Goal: Task Accomplishment & Management: Manage account settings

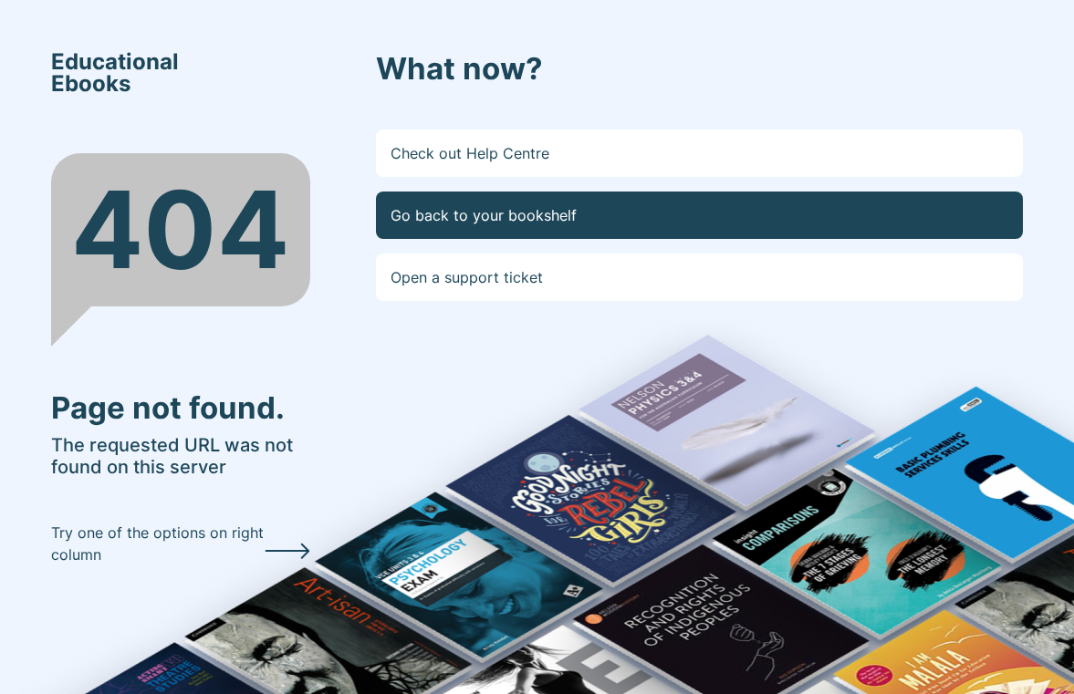
click at [569, 201] on link "Go back to your bookshelf" at bounding box center [700, 215] width 648 height 47
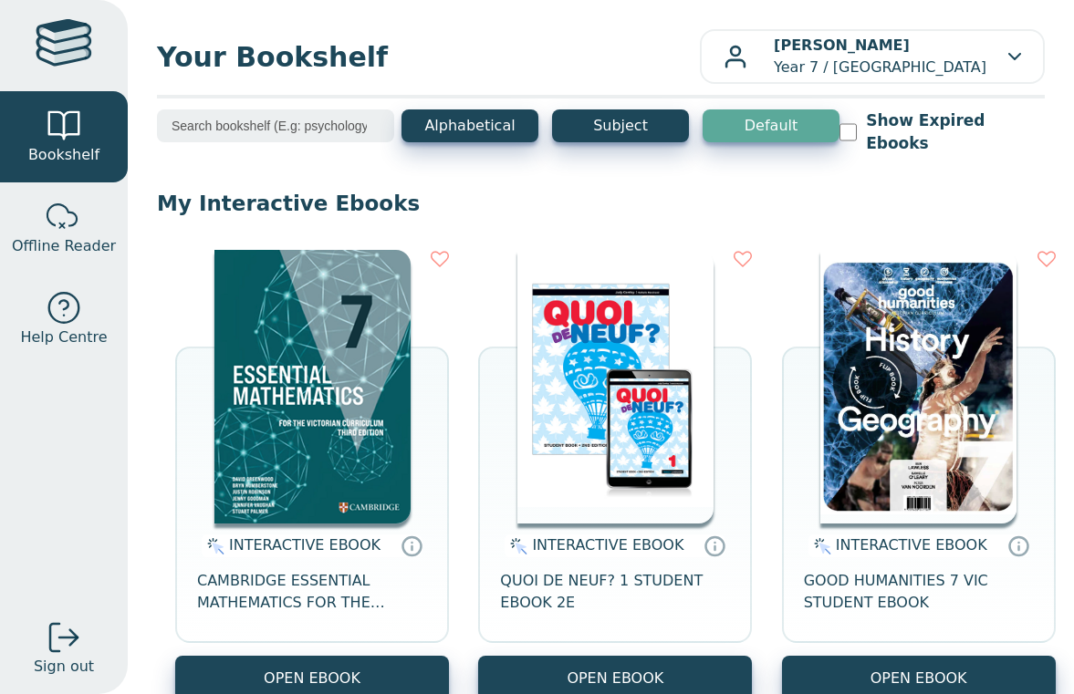
click at [856, 123] on input "Show Expired Ebooks" at bounding box center [847, 132] width 17 height 18
checkbox input "false"
